Goal: Information Seeking & Learning: Learn about a topic

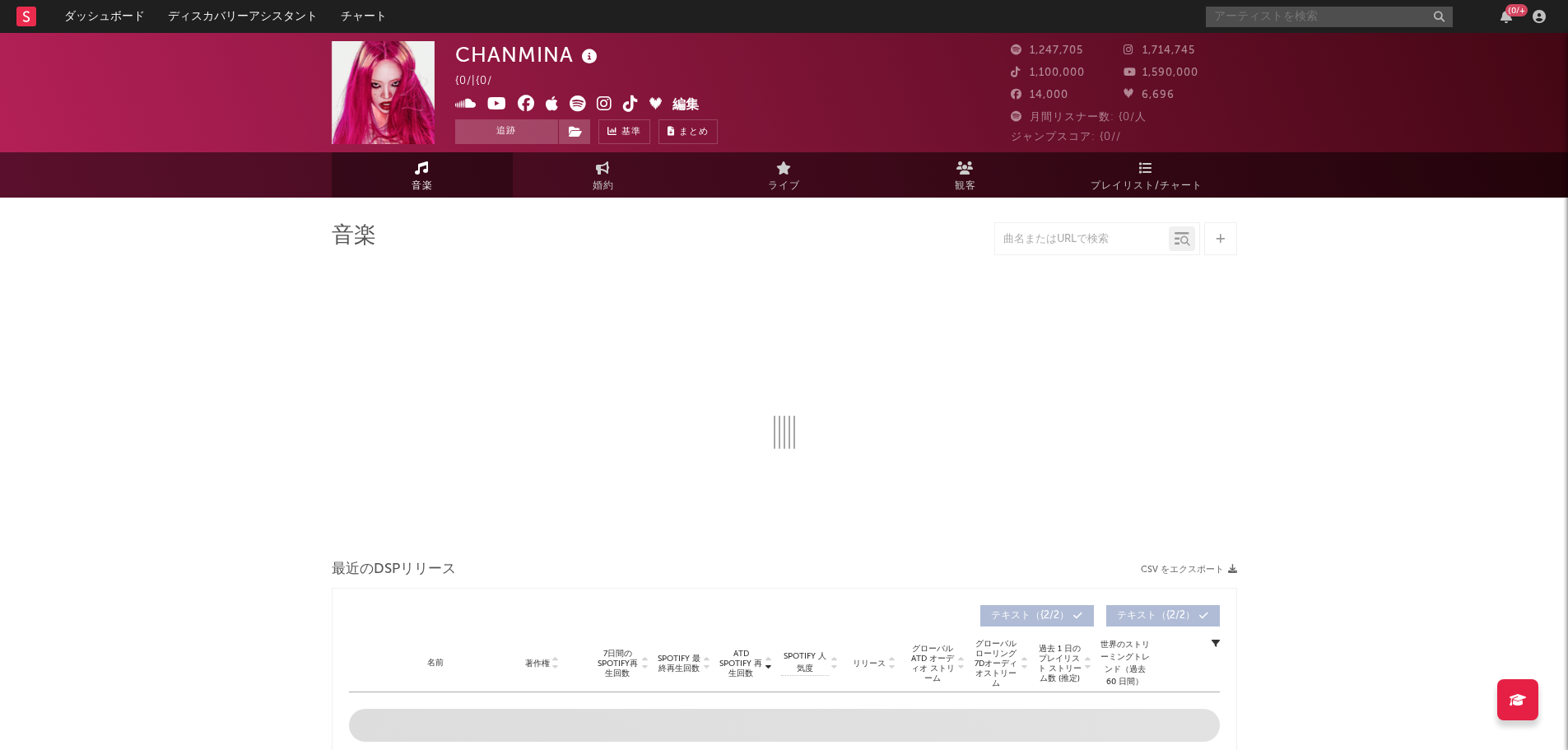
click at [1274, 23] on input "text" at bounding box center [1330, 16] width 247 height 20
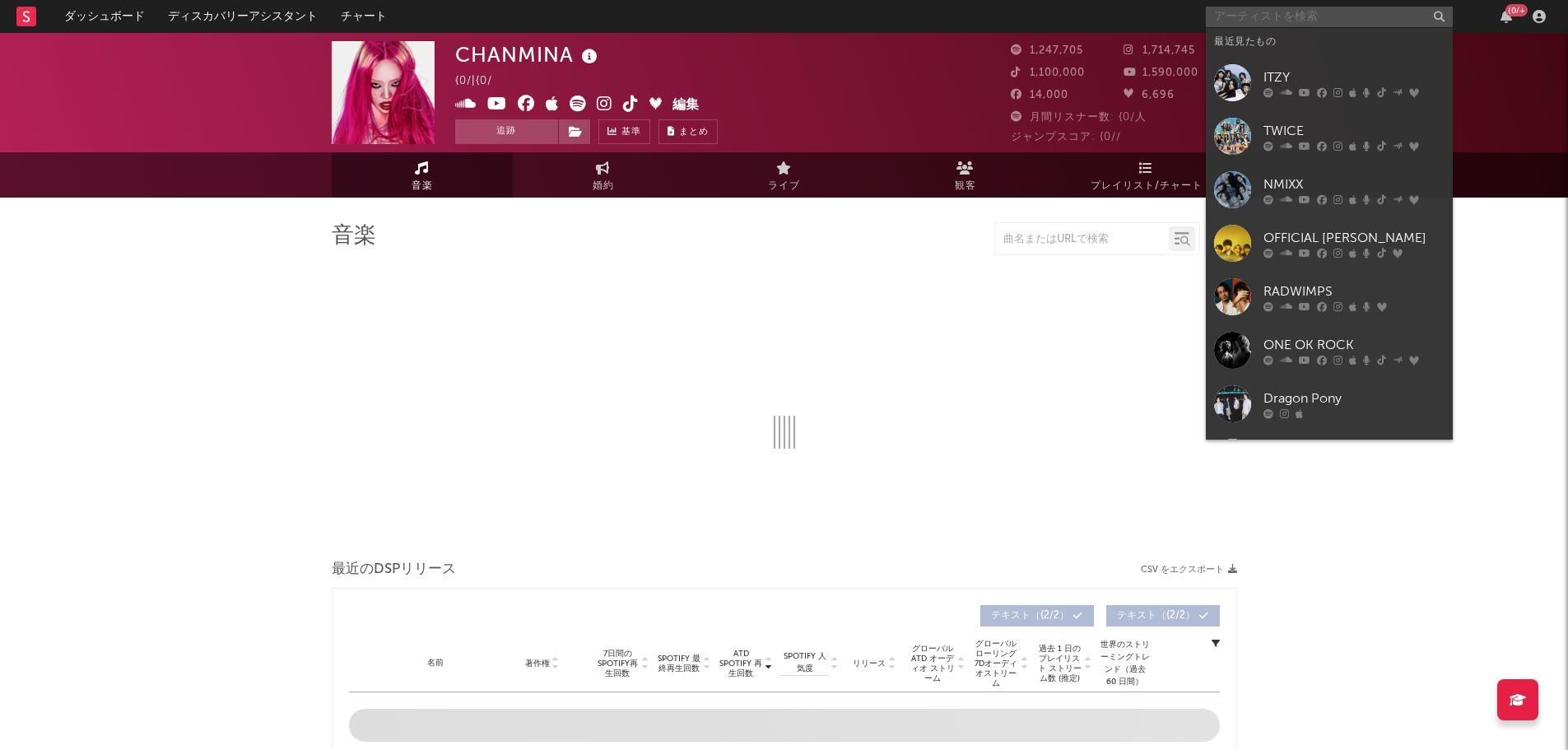
select select "6m"
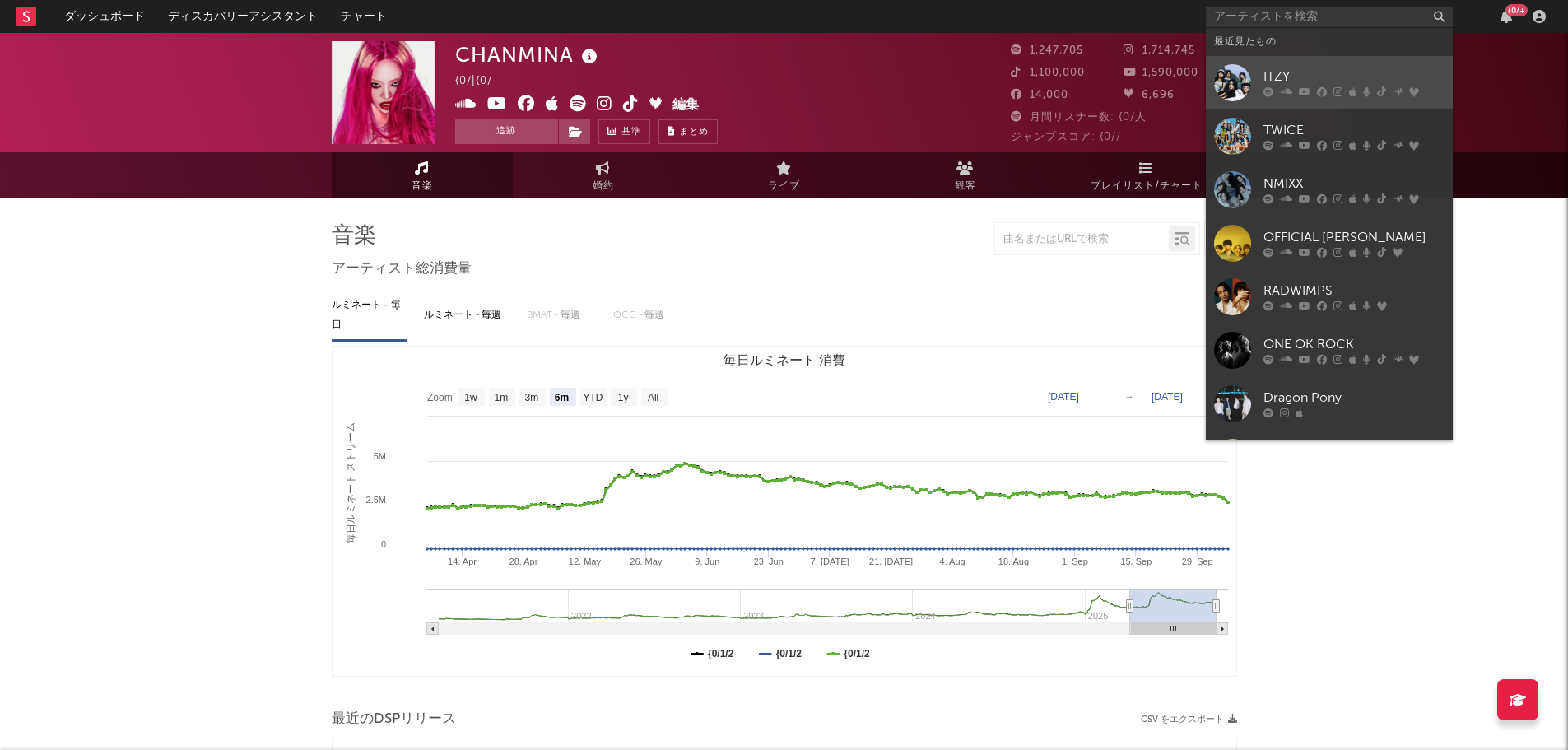
click at [1273, 74] on div "ITZY" at bounding box center [1354, 77] width 181 height 19
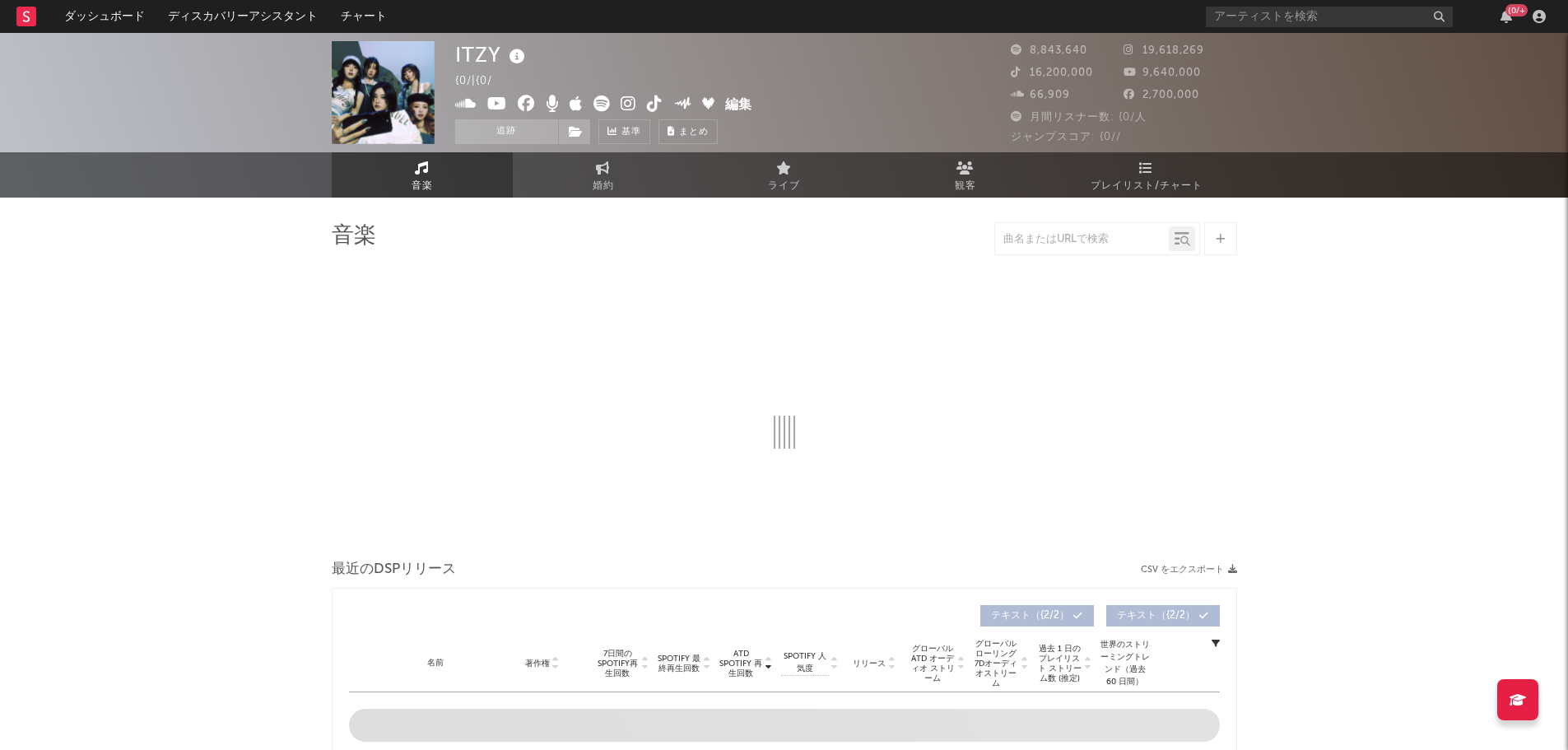
select select "6m"
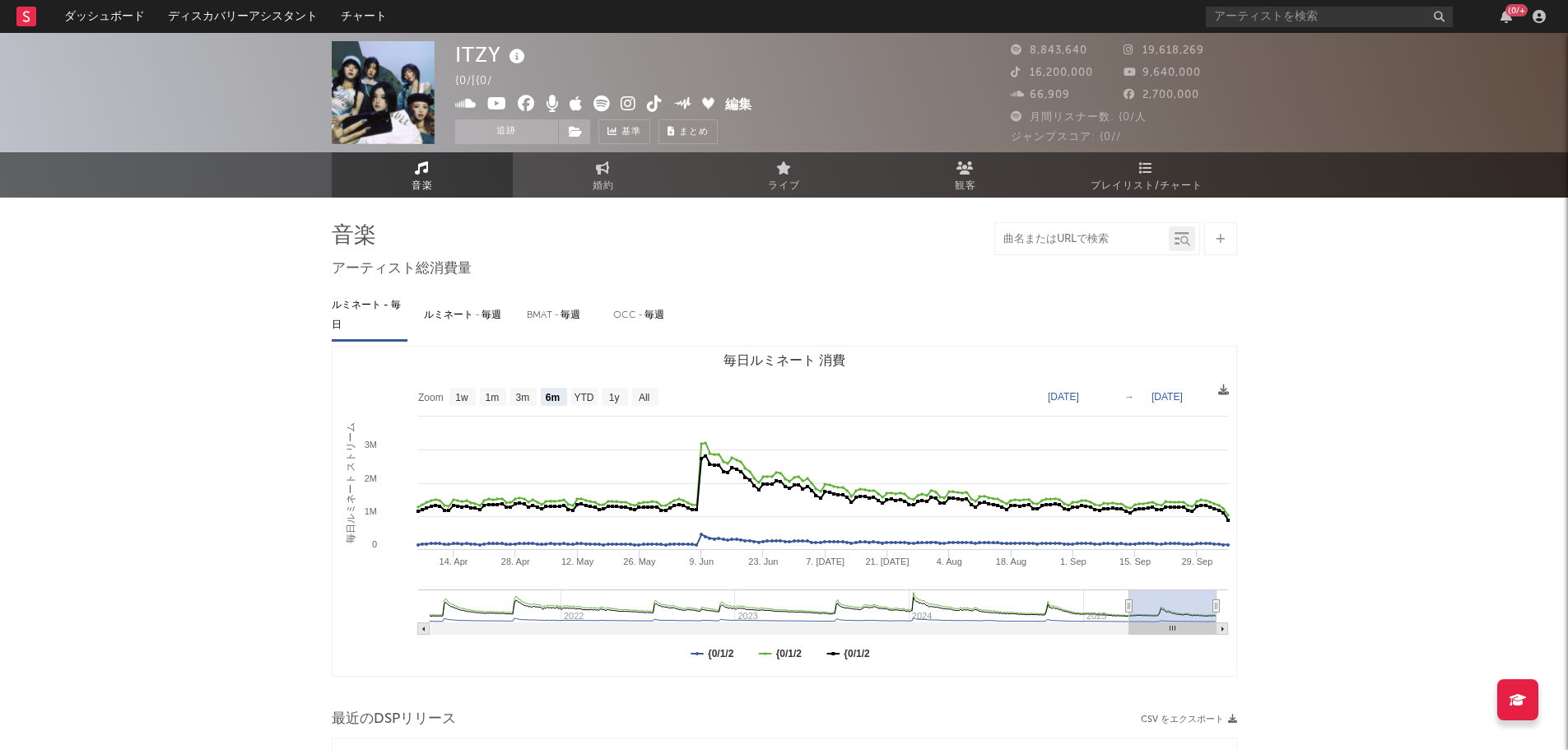
click at [1042, 242] on input "text" at bounding box center [1082, 240] width 174 height 13
type input "ROCK &"
click at [1129, 173] on link "プレイリスト/チャート" at bounding box center [1147, 174] width 181 height 45
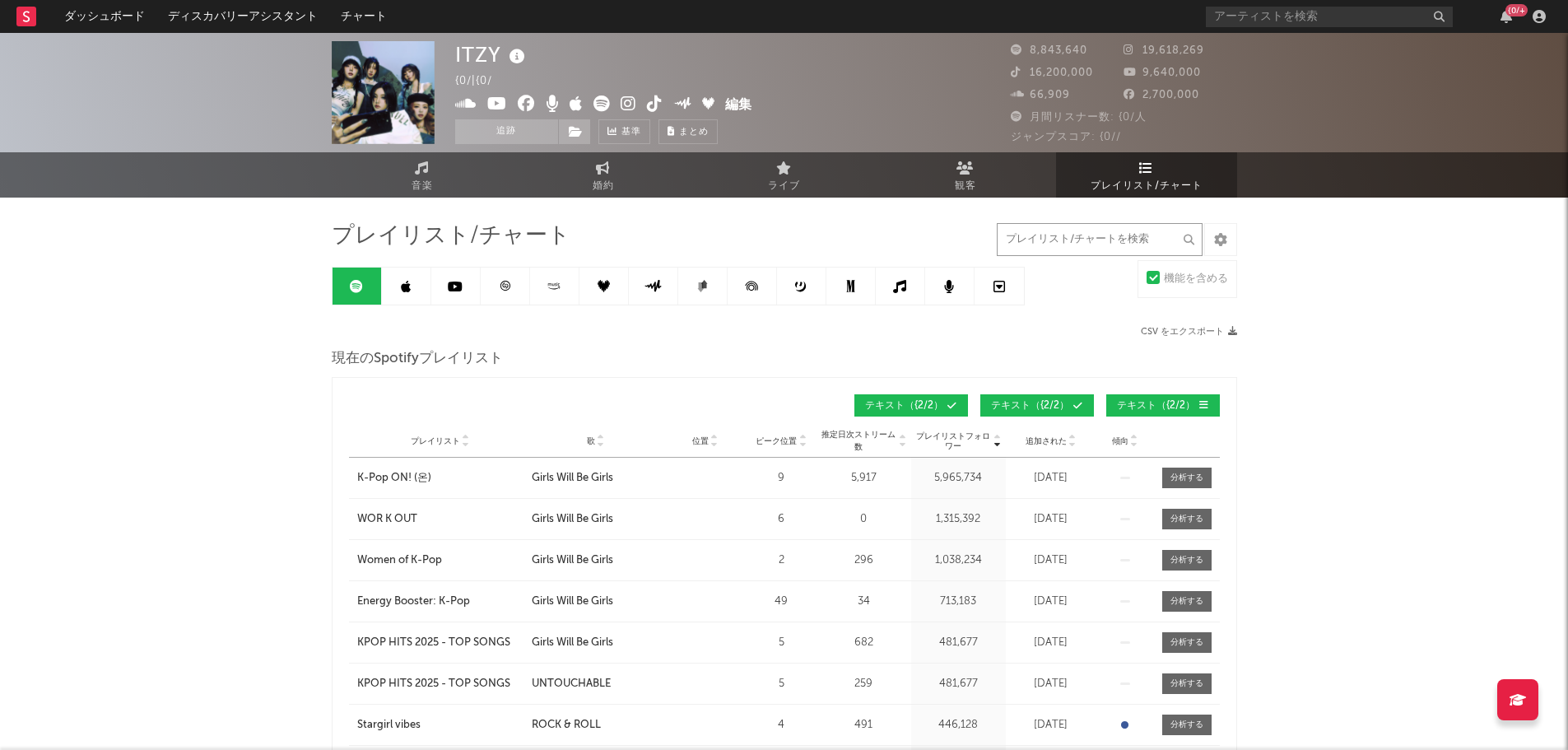
click at [1034, 249] on input "text" at bounding box center [1099, 239] width 205 height 33
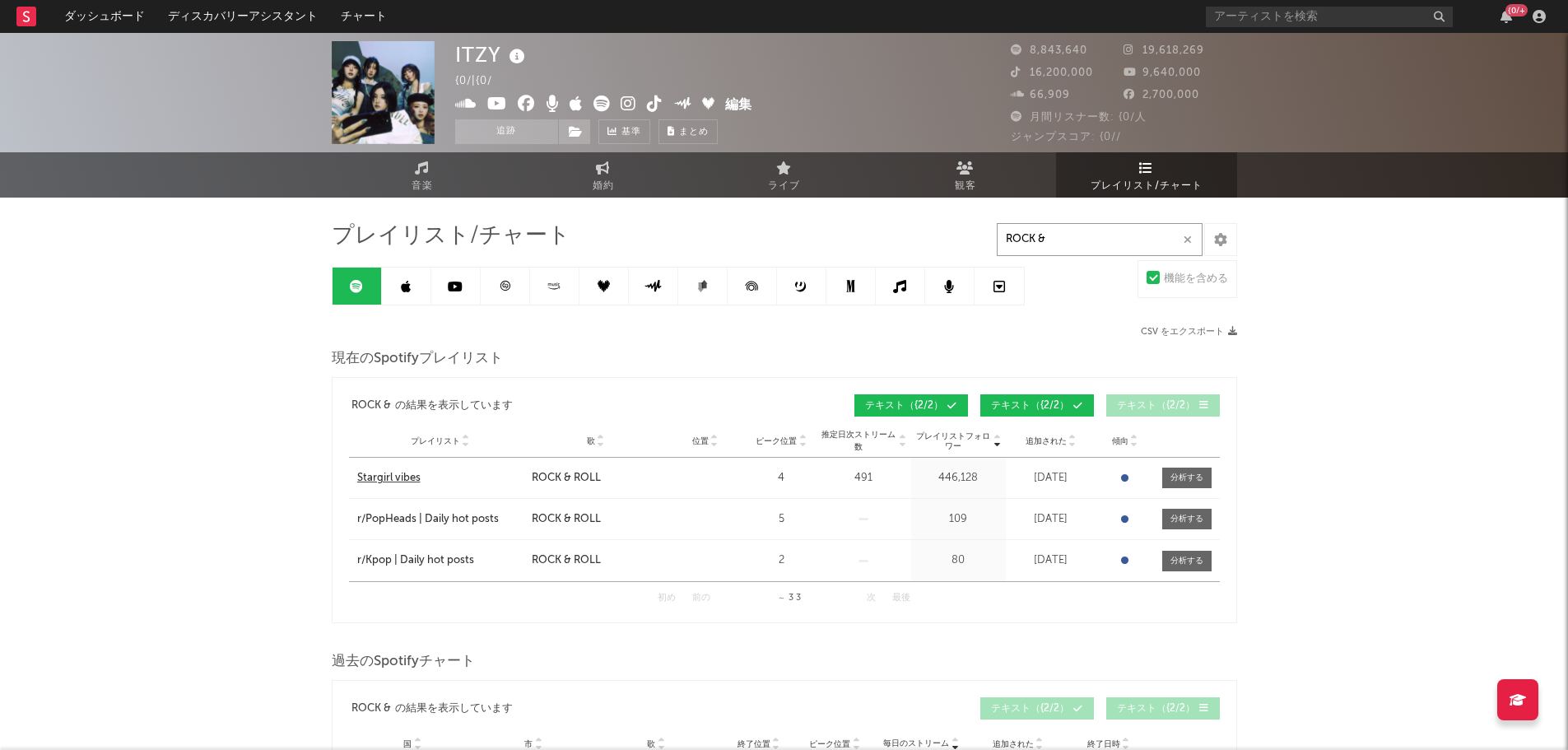
type input "ROCK &"
click at [410, 480] on div "Stargirl vibes" at bounding box center [389, 477] width 64 height 16
